Goal: Navigation & Orientation: Find specific page/section

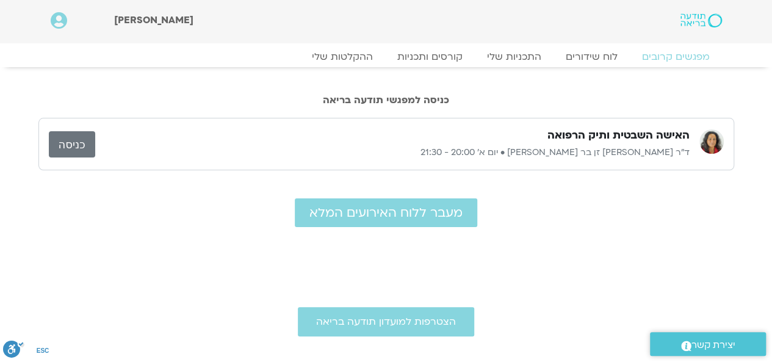
click at [78, 148] on link "כניסה" at bounding box center [72, 144] width 46 height 26
click at [367, 56] on link "ההקלטות שלי" at bounding box center [342, 56] width 103 height 15
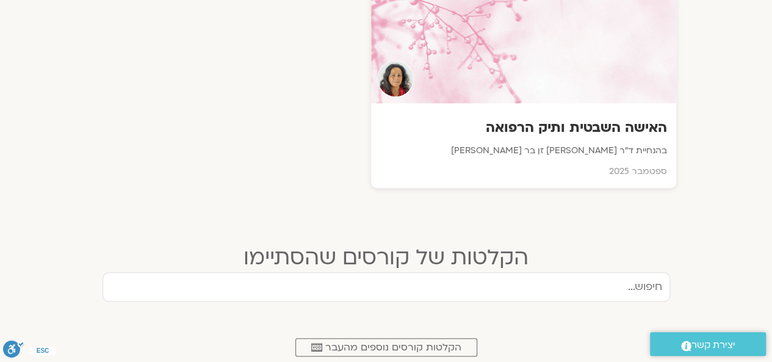
scroll to position [244, 0]
